Goal: Information Seeking & Learning: Find specific page/section

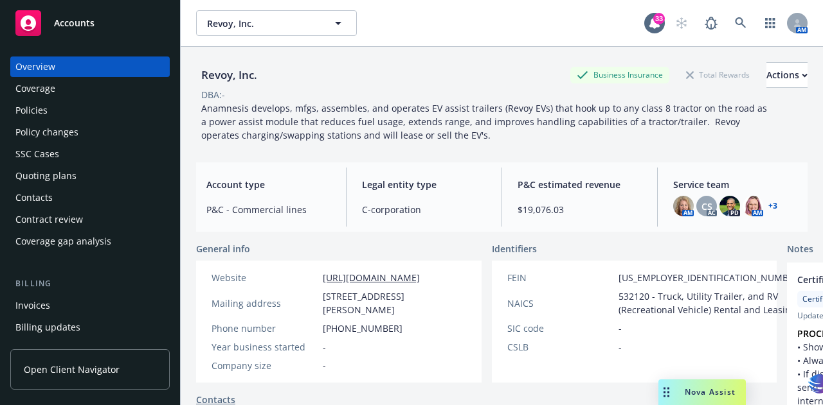
click at [39, 114] on div "Policies" at bounding box center [31, 110] width 32 height 21
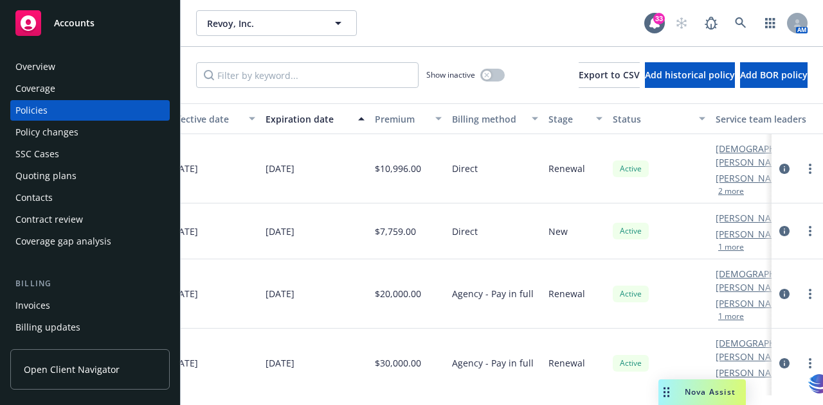
scroll to position [0, 534]
